Goal: Information Seeking & Learning: Learn about a topic

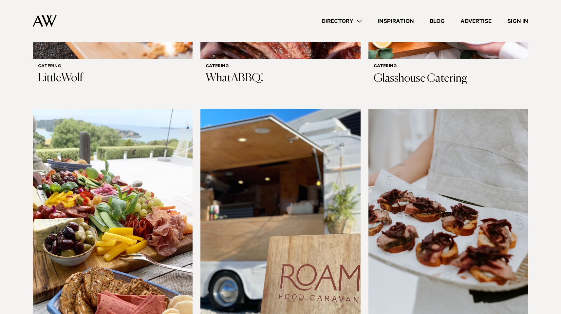
scroll to position [398, 0]
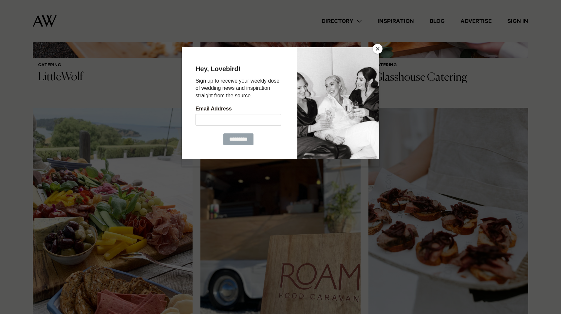
click at [380, 50] on button "Close" at bounding box center [378, 49] width 10 height 10
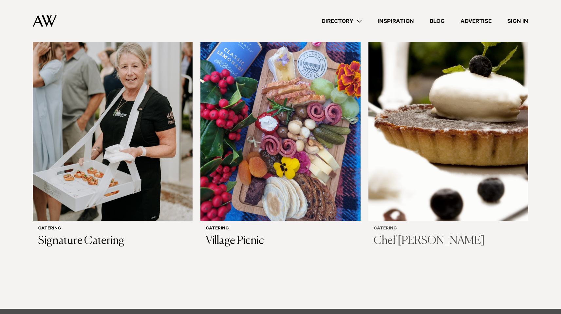
scroll to position [765, 0]
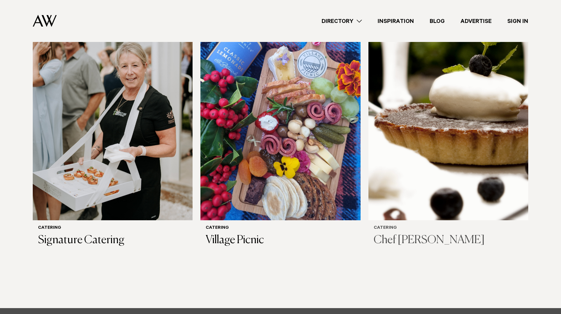
click at [403, 241] on h3 "Chef [PERSON_NAME]" at bounding box center [448, 240] width 149 height 13
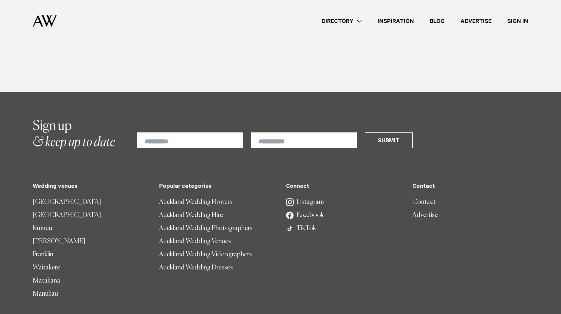
scroll to position [1078, 0]
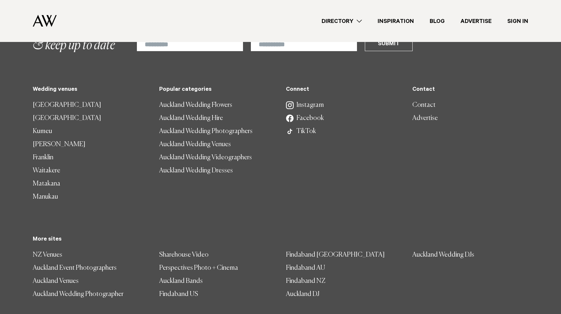
click at [216, 268] on link "Perspectives Photo + Cinema" at bounding box center [217, 267] width 116 height 13
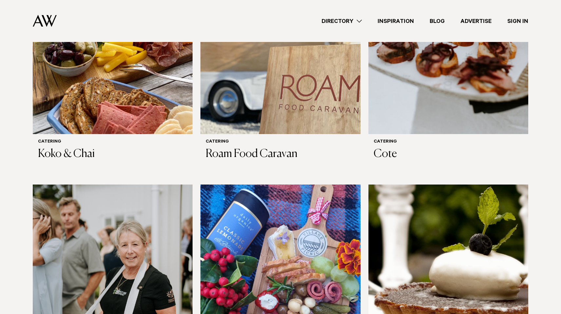
scroll to position [586, 0]
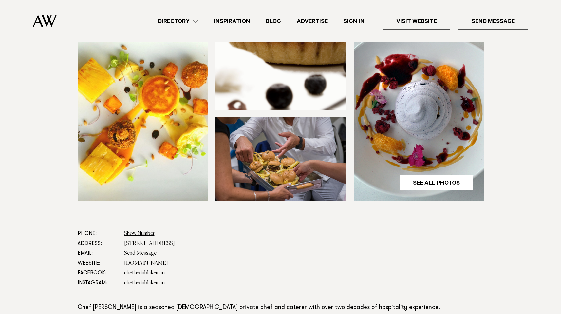
scroll to position [199, 0]
